Goal: Feedback & Contribution: Contribute content

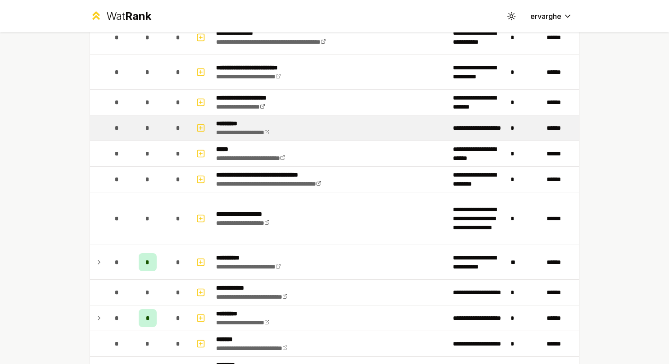
scroll to position [496, 0]
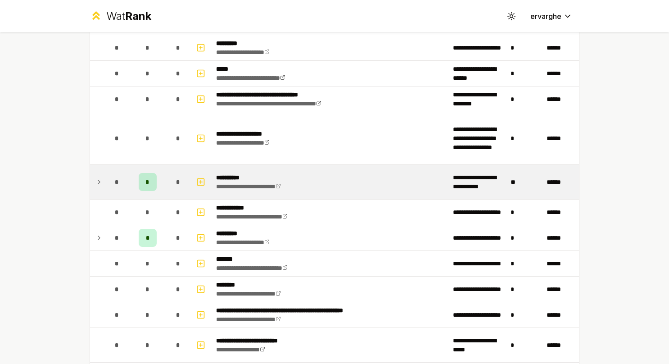
click at [98, 177] on icon at bounding box center [99, 182] width 7 height 11
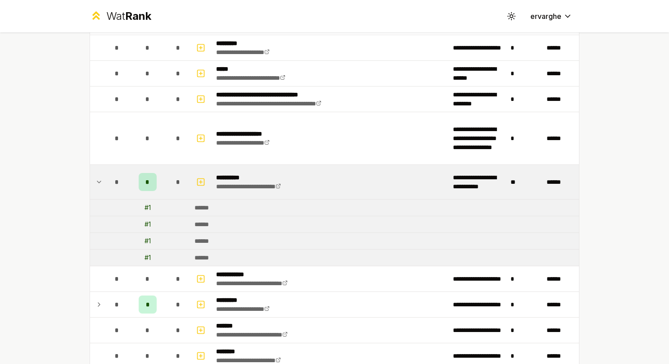
scroll to position [586, 0]
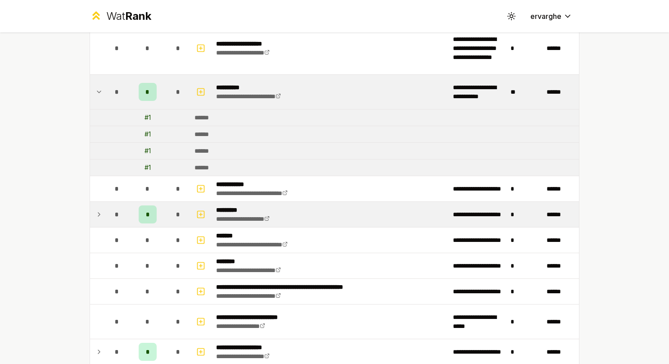
click at [108, 210] on div "*" at bounding box center [117, 214] width 18 height 18
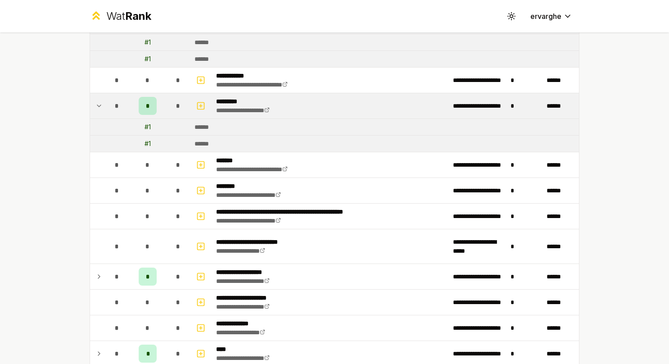
scroll to position [766, 0]
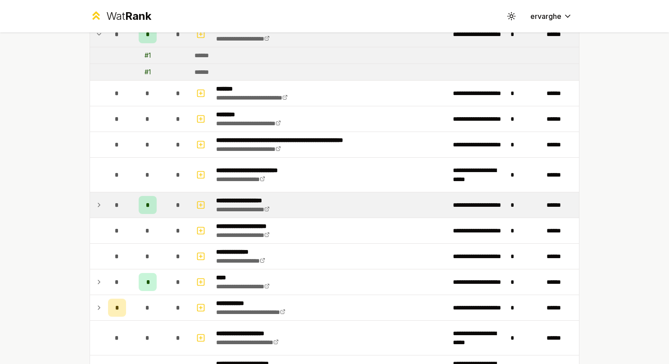
click at [108, 198] on div "*" at bounding box center [117, 205] width 18 height 18
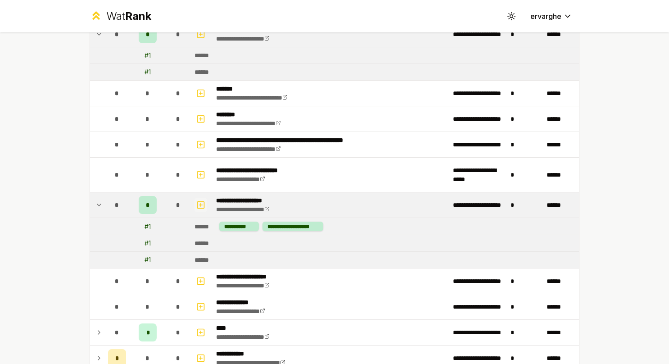
click at [202, 198] on button "button" at bounding box center [201, 205] width 13 height 14
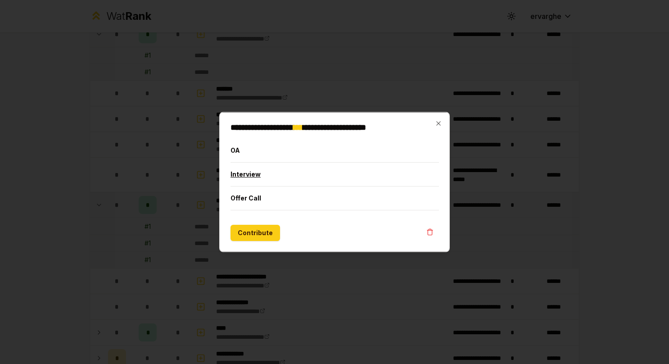
click at [265, 173] on button "Interview" at bounding box center [335, 174] width 209 height 23
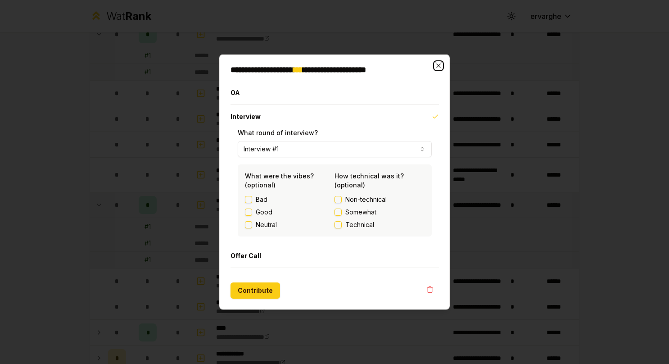
click at [438, 65] on icon "button" at bounding box center [438, 65] width 7 height 7
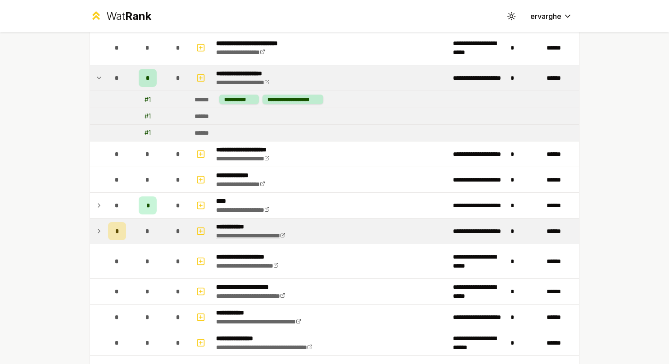
scroll to position [901, 0]
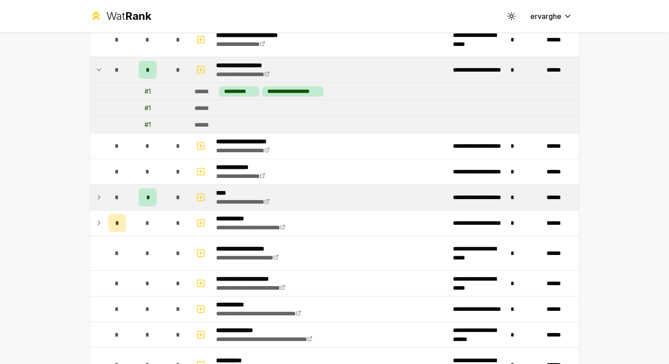
click at [96, 192] on icon at bounding box center [99, 197] width 7 height 11
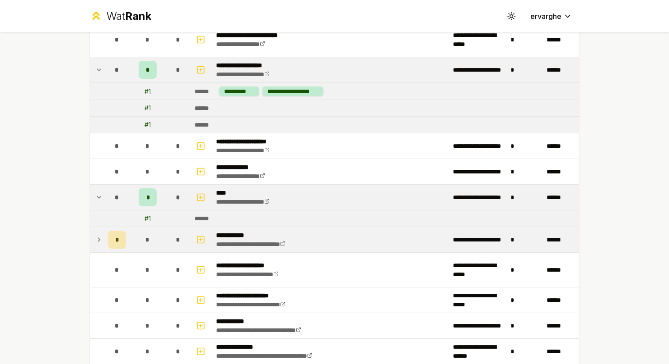
click at [96, 236] on icon at bounding box center [99, 239] width 7 height 11
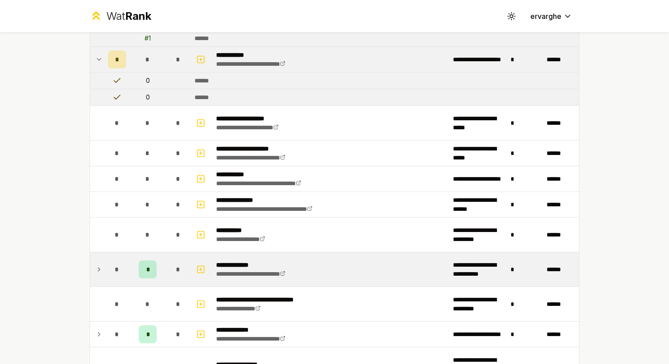
click at [105, 254] on td "*" at bounding box center [117, 269] width 25 height 34
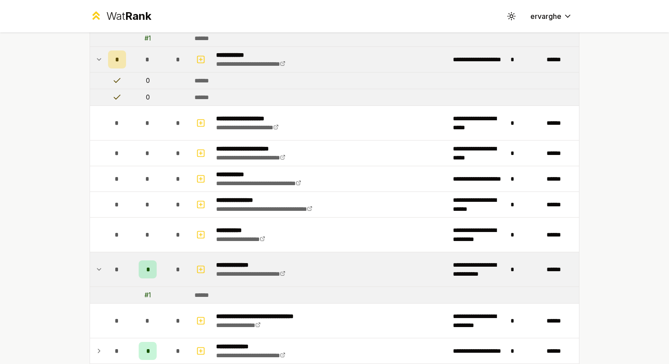
scroll to position [1171, 0]
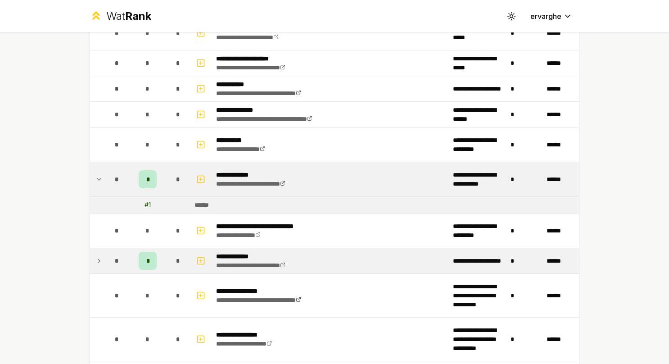
click at [108, 254] on div "*" at bounding box center [117, 261] width 18 height 18
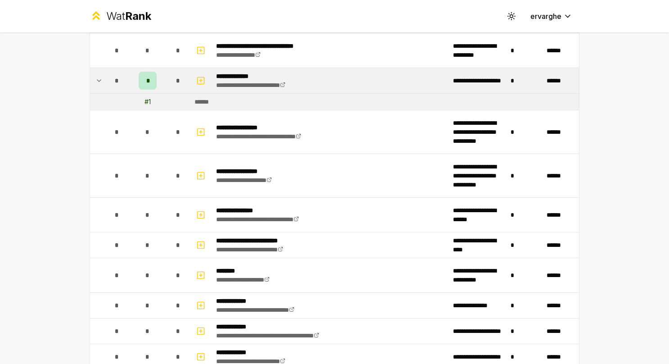
scroll to position [1524, 0]
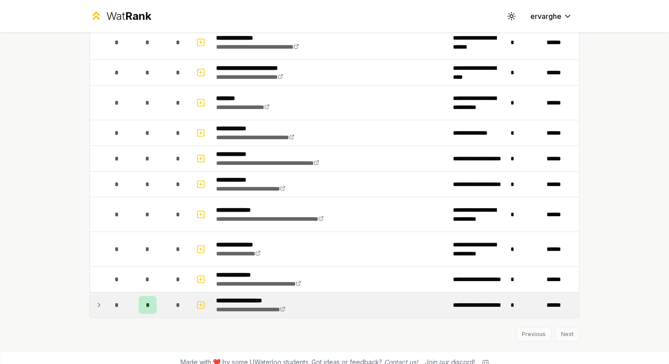
click at [100, 298] on td at bounding box center [97, 304] width 14 height 25
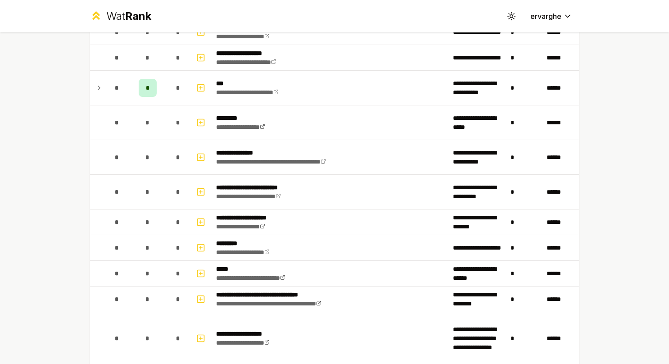
scroll to position [160, 0]
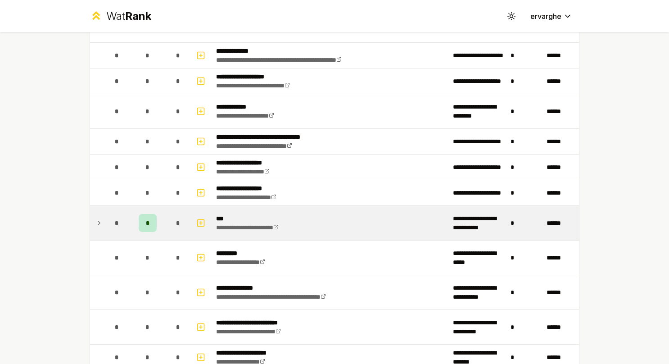
click at [98, 222] on icon at bounding box center [99, 223] width 7 height 11
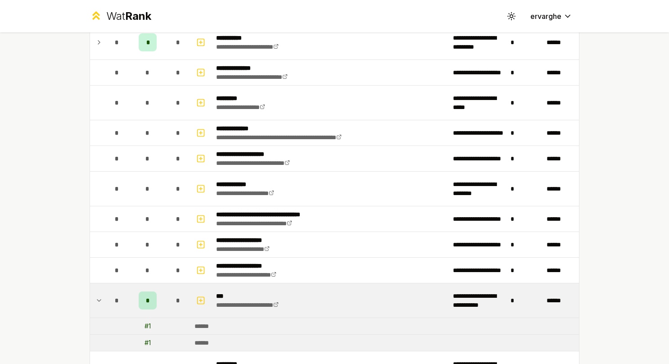
scroll to position [0, 0]
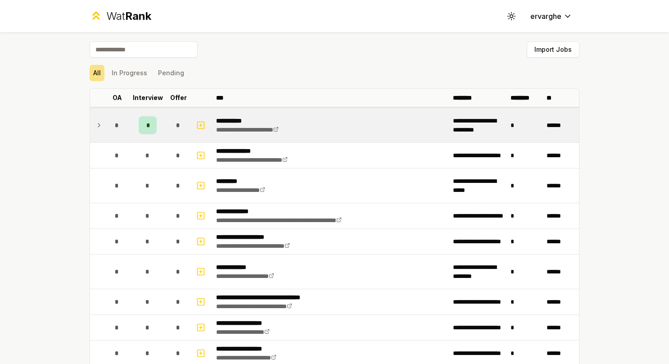
click at [96, 130] on icon at bounding box center [99, 125] width 7 height 11
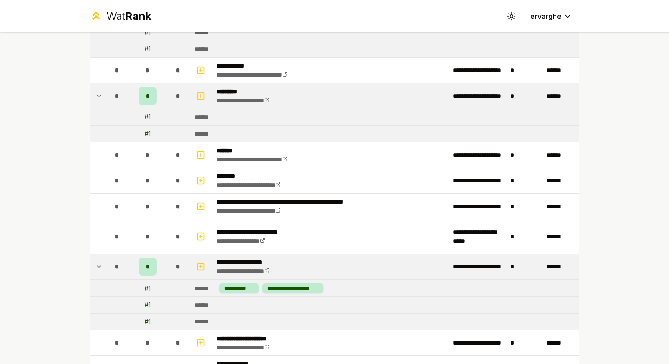
scroll to position [856, 0]
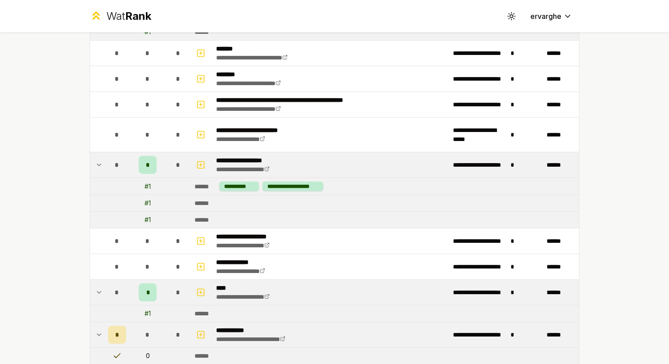
click at [96, 160] on icon at bounding box center [99, 164] width 7 height 11
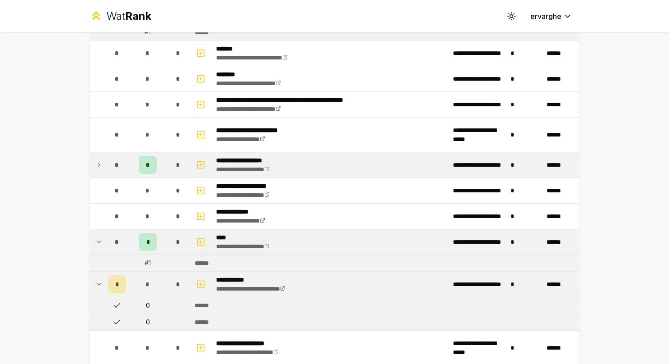
click at [96, 160] on icon at bounding box center [99, 164] width 7 height 11
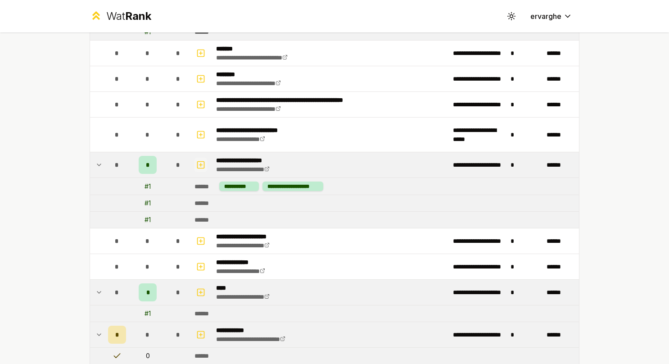
click at [196, 160] on icon "button" at bounding box center [200, 164] width 9 height 11
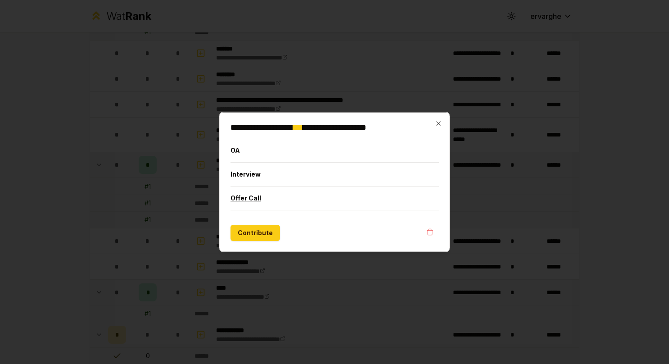
click at [237, 198] on button "Offer Call" at bounding box center [335, 198] width 209 height 23
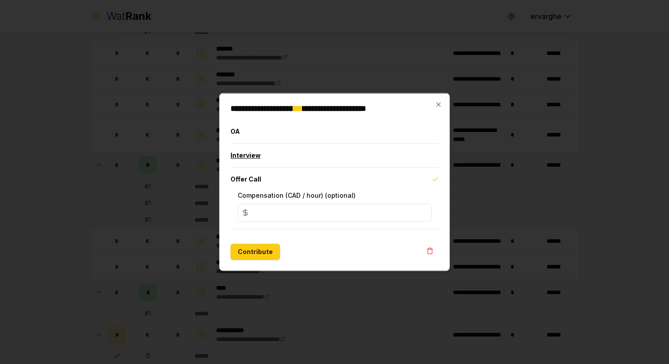
click at [259, 156] on button "Interview" at bounding box center [335, 155] width 209 height 23
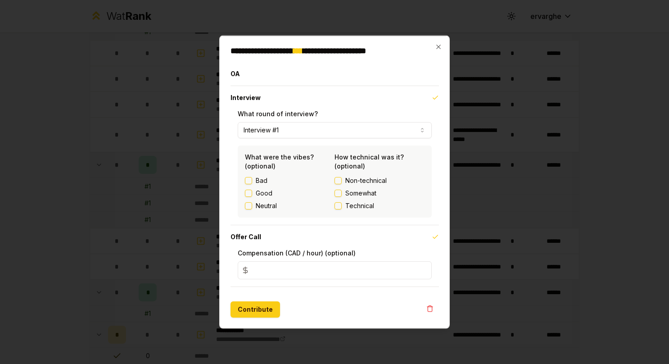
click at [264, 267] on input "*" at bounding box center [335, 270] width 194 height 18
click at [330, 128] on button "Interview #1" at bounding box center [335, 130] width 194 height 16
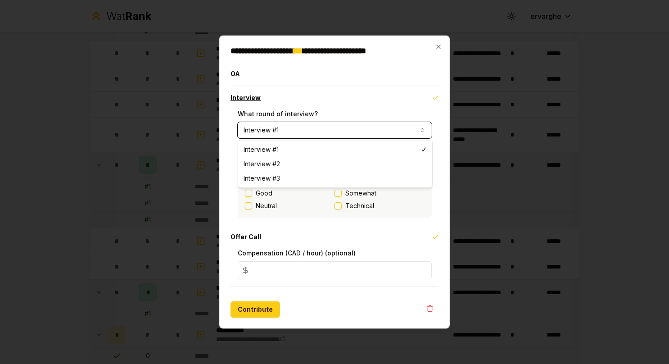
click at [334, 95] on button "Interview" at bounding box center [335, 97] width 209 height 23
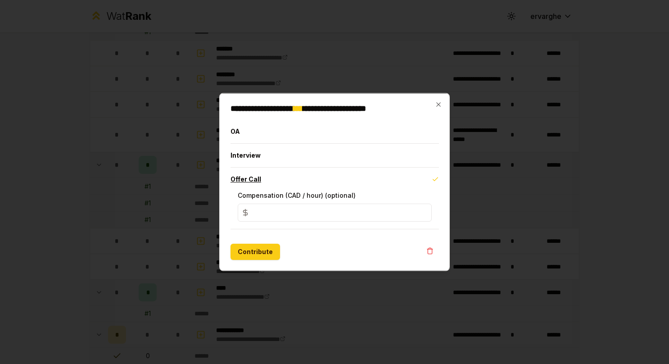
click at [429, 178] on button "Offer Call" at bounding box center [335, 179] width 209 height 23
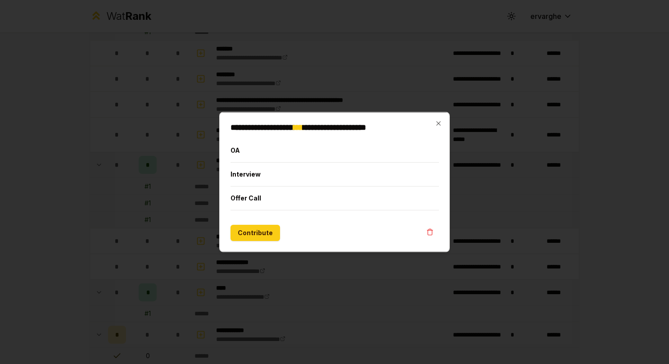
click at [291, 225] on div "Contribute" at bounding box center [335, 233] width 209 height 16
click at [261, 229] on button "Contribute" at bounding box center [256, 233] width 50 height 16
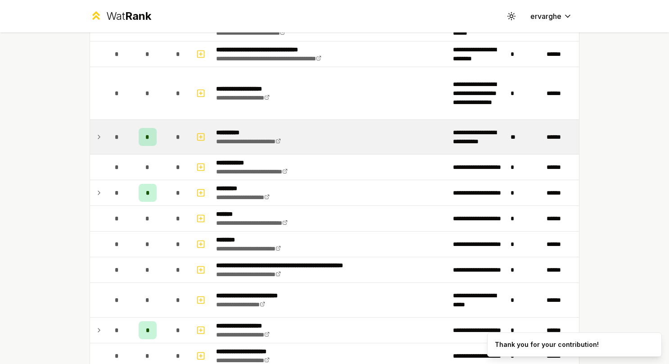
scroll to position [631, 0]
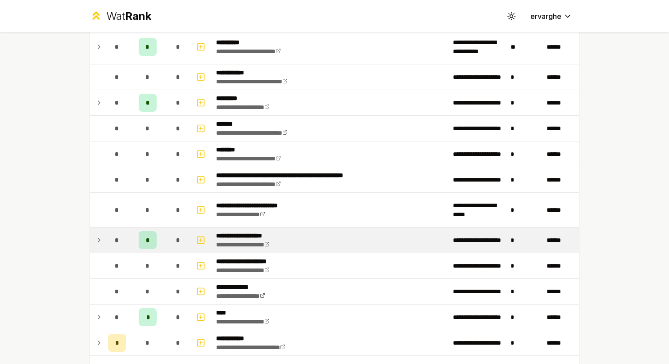
click at [98, 236] on icon at bounding box center [99, 240] width 7 height 11
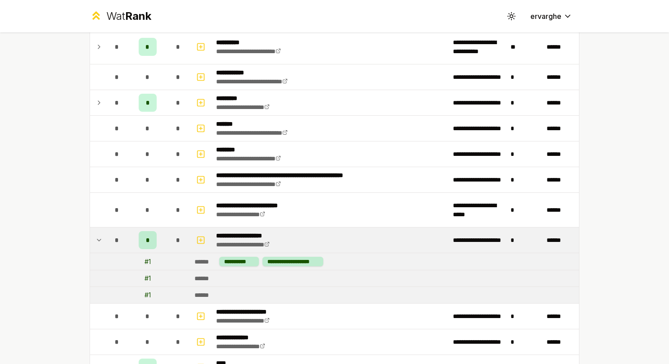
click at [98, 236] on icon at bounding box center [99, 240] width 7 height 11
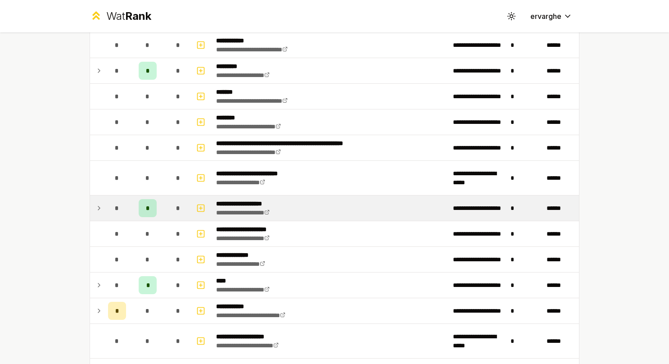
scroll to position [676, 0]
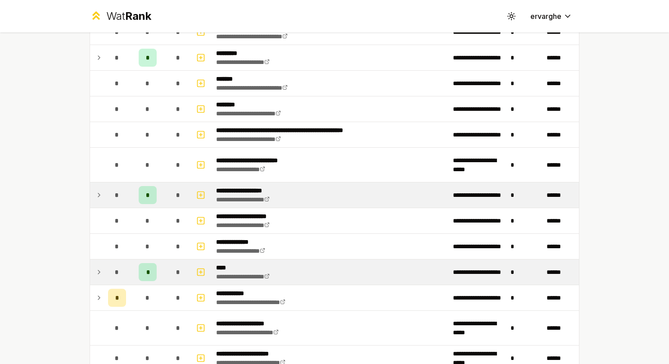
click at [105, 266] on td "*" at bounding box center [117, 272] width 25 height 25
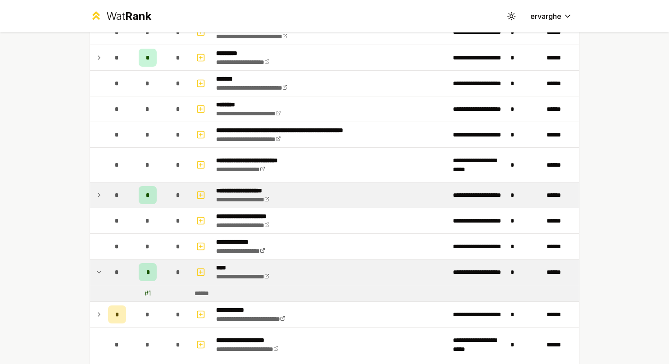
click at [105, 266] on td "*" at bounding box center [117, 272] width 25 height 25
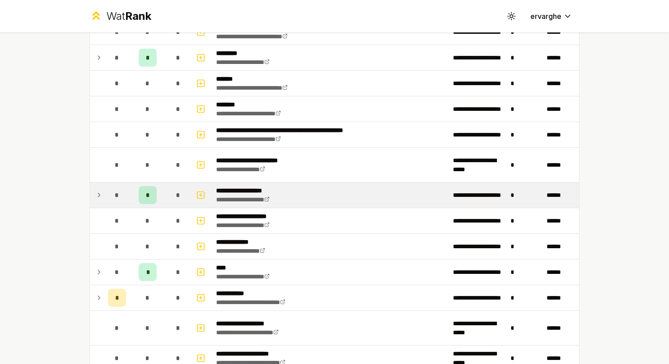
click at [97, 191] on icon at bounding box center [99, 195] width 7 height 11
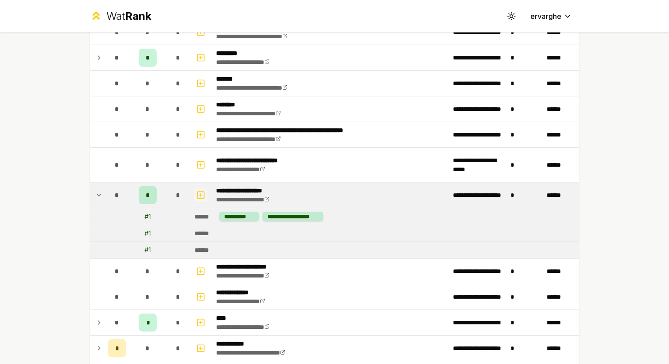
click at [199, 191] on icon "button" at bounding box center [200, 195] width 9 height 11
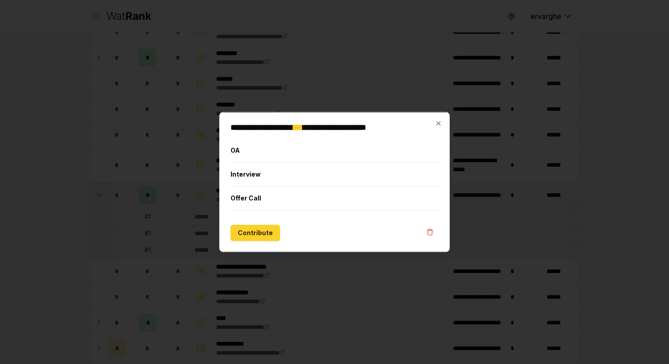
click at [250, 234] on button "Contribute" at bounding box center [256, 233] width 50 height 16
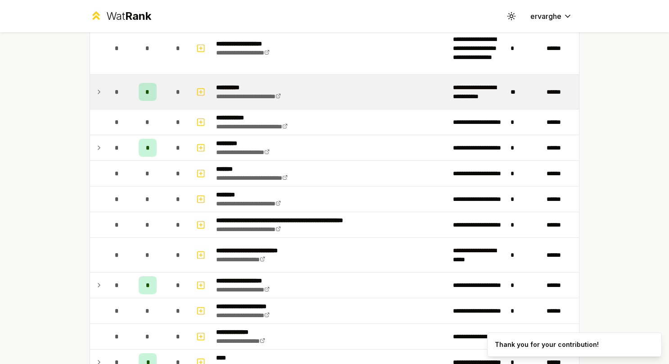
scroll to position [631, 0]
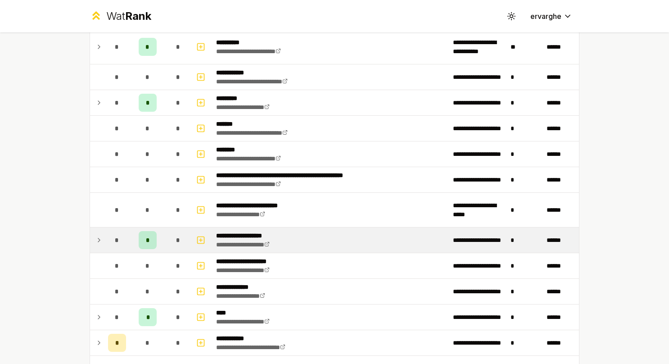
click at [99, 236] on td at bounding box center [97, 240] width 14 height 25
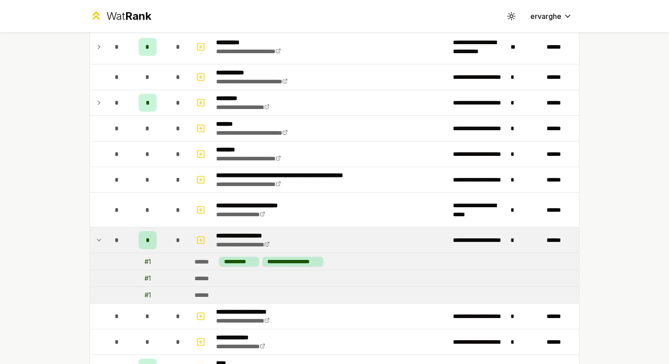
click at [235, 231] on p "**********" at bounding box center [251, 235] width 71 height 9
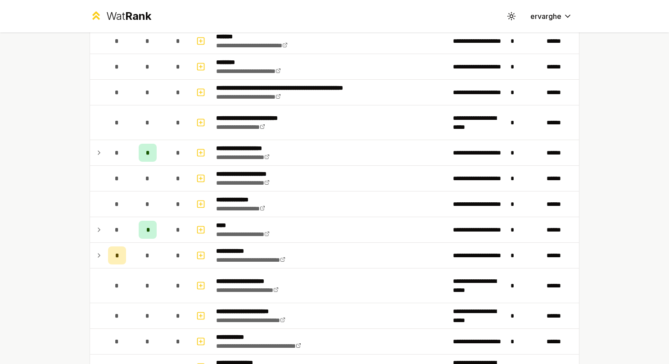
scroll to position [721, 0]
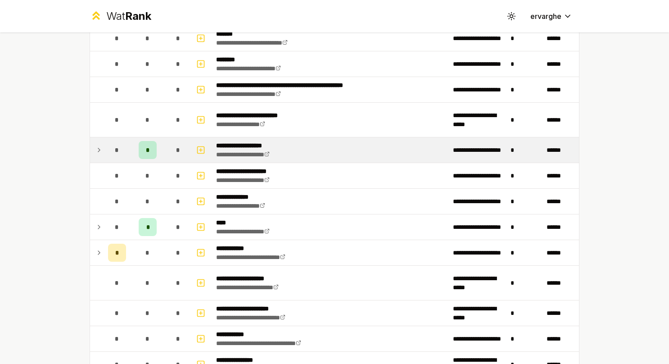
click at [97, 145] on icon at bounding box center [99, 150] width 7 height 11
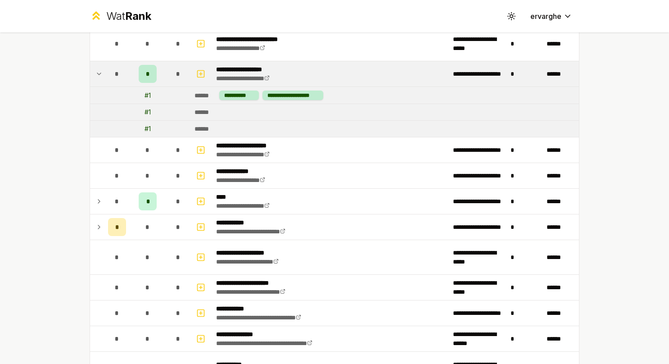
scroll to position [811, 0]
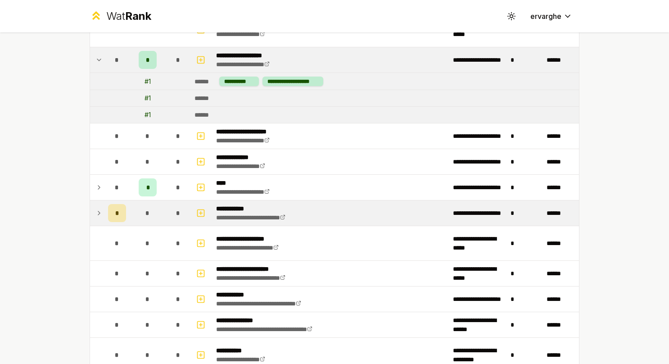
click at [99, 209] on td at bounding box center [97, 212] width 14 height 25
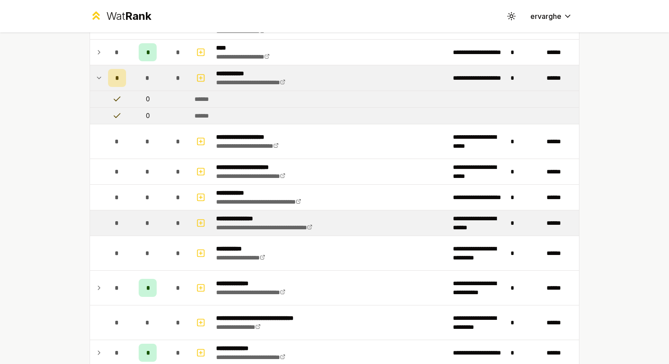
scroll to position [1126, 0]
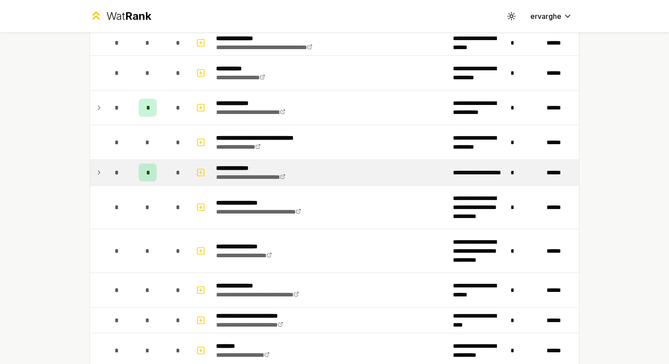
click at [98, 171] on icon at bounding box center [99, 173] width 2 height 4
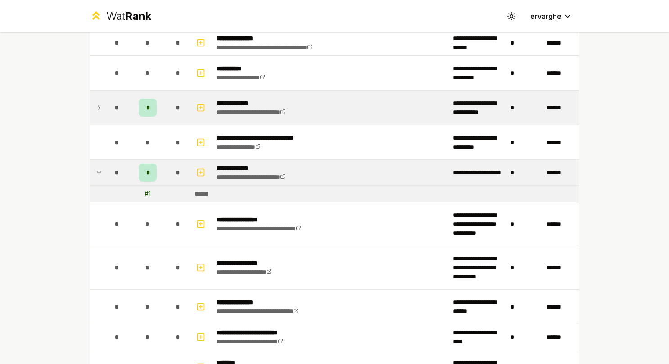
click at [91, 108] on td at bounding box center [97, 108] width 14 height 34
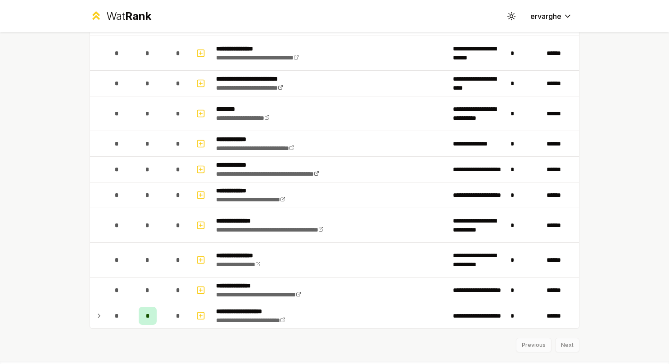
scroll to position [1408, 0]
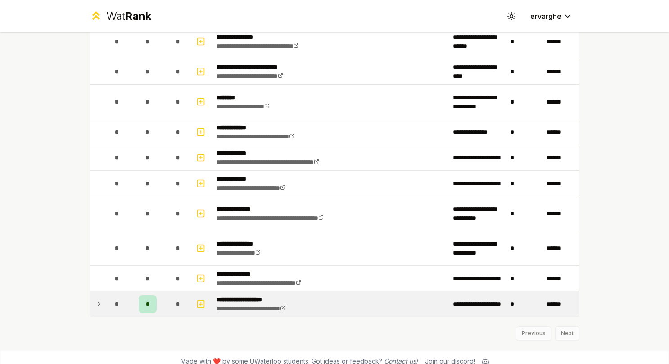
click at [98, 299] on icon at bounding box center [99, 304] width 7 height 11
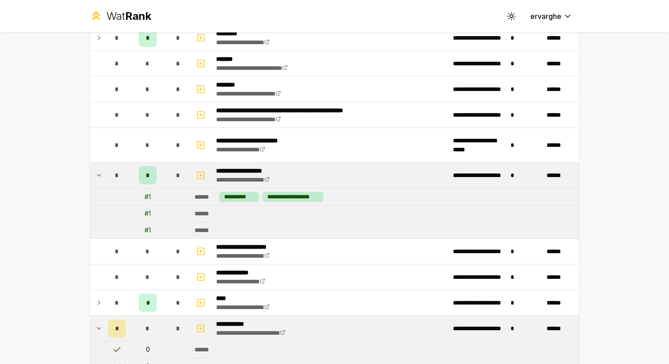
scroll to position [676, 0]
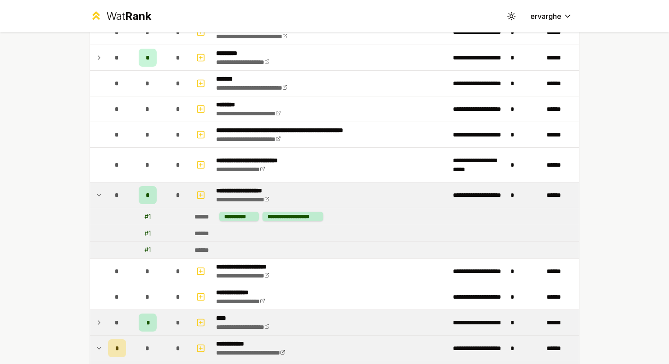
click at [105, 314] on td "*" at bounding box center [117, 322] width 25 height 25
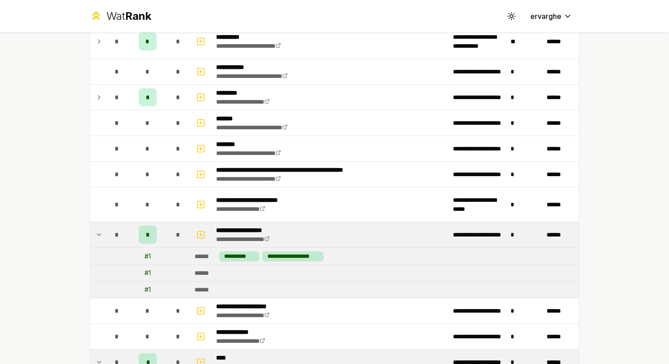
scroll to position [586, 0]
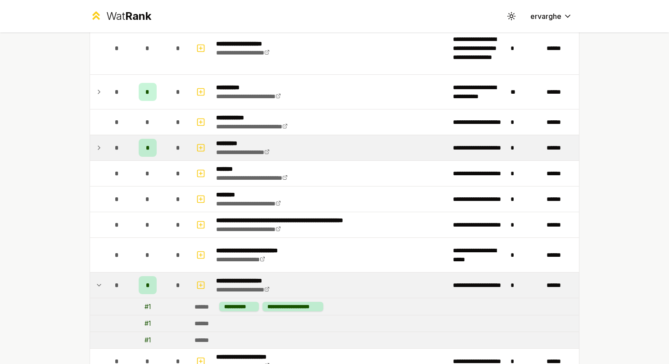
click at [96, 147] on icon at bounding box center [99, 147] width 7 height 11
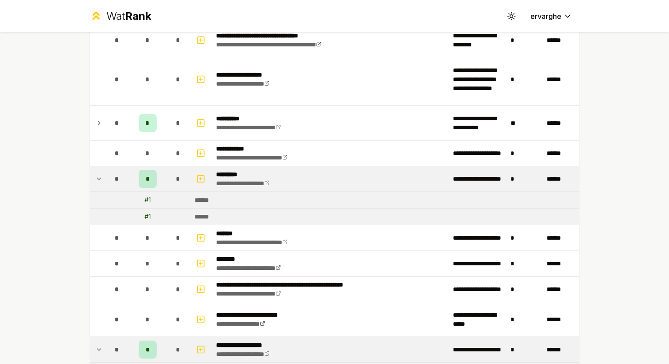
scroll to position [541, 0]
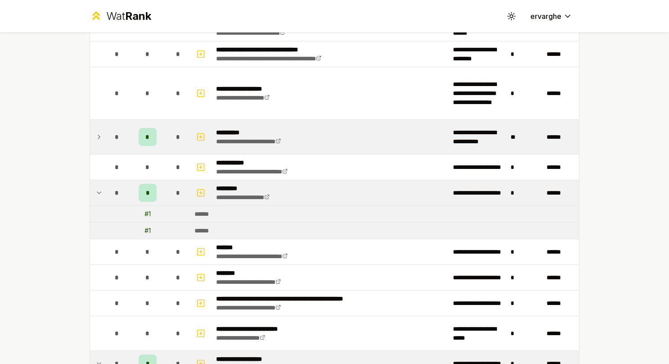
click at [96, 139] on icon at bounding box center [99, 137] width 7 height 11
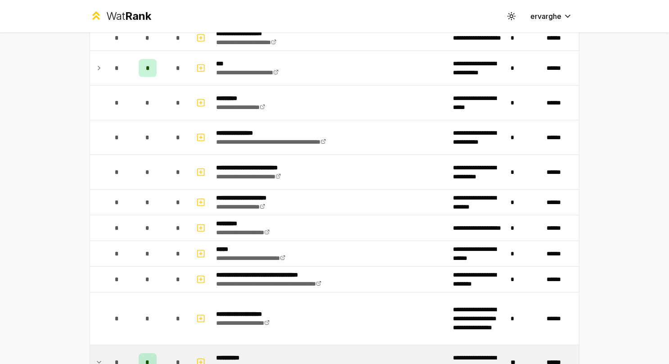
scroll to position [225, 0]
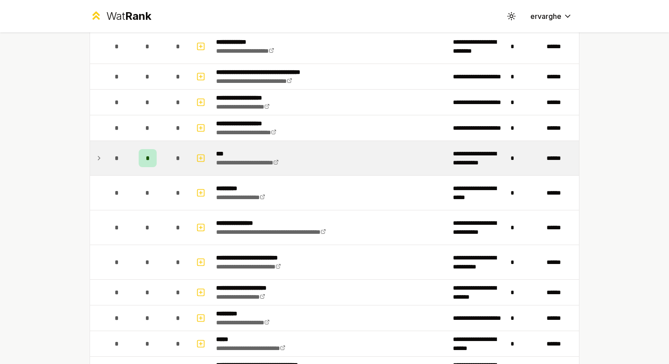
click at [99, 160] on icon at bounding box center [99, 158] width 7 height 11
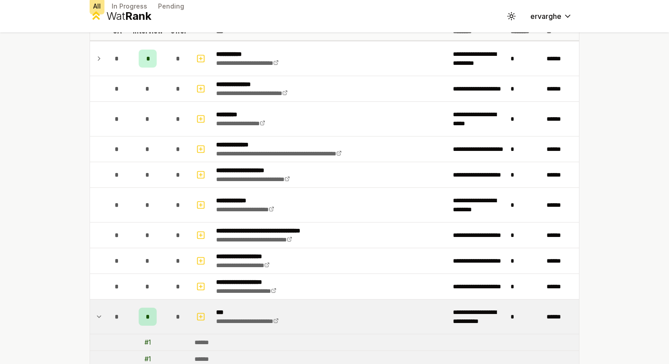
scroll to position [0, 0]
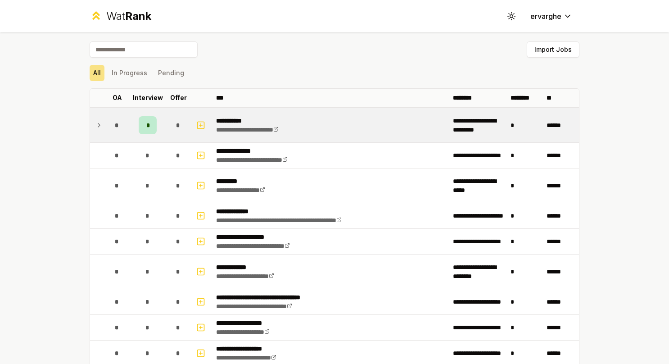
click at [98, 126] on icon at bounding box center [99, 125] width 7 height 11
